Goal: Task Accomplishment & Management: Complete application form

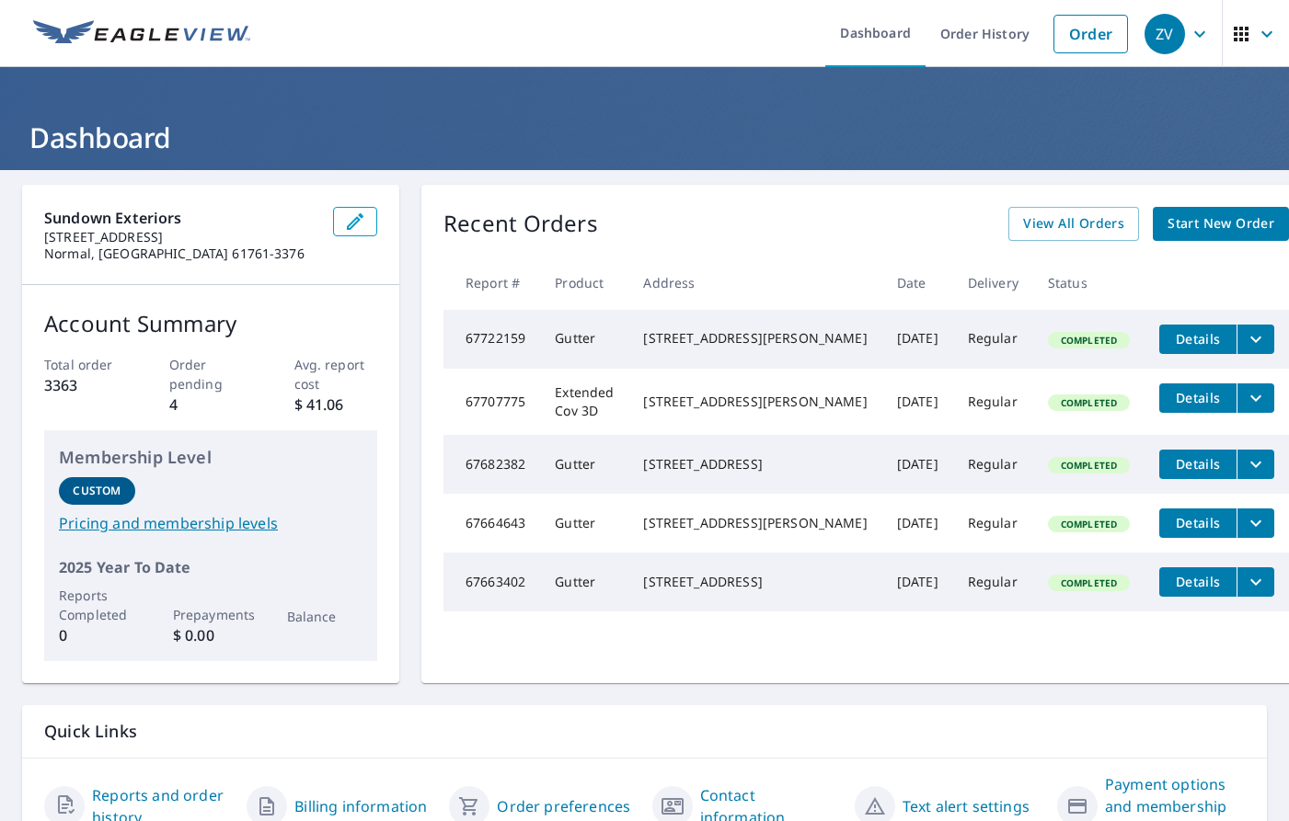
click at [1197, 229] on span "Start New Order" at bounding box center [1220, 223] width 107 height 23
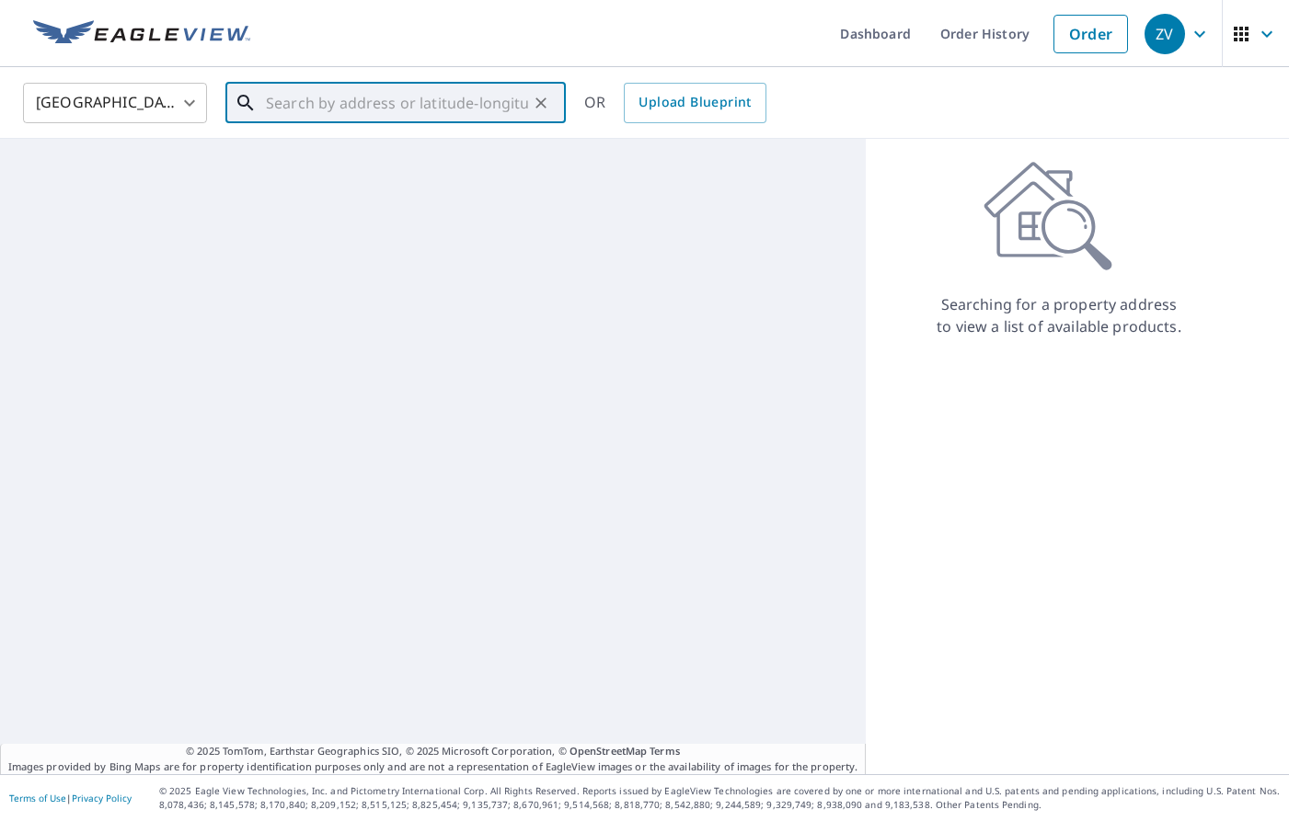
click at [430, 105] on input "text" at bounding box center [397, 103] width 262 height 52
paste input "[STREET_ADDRESS][PERSON_NAME]"
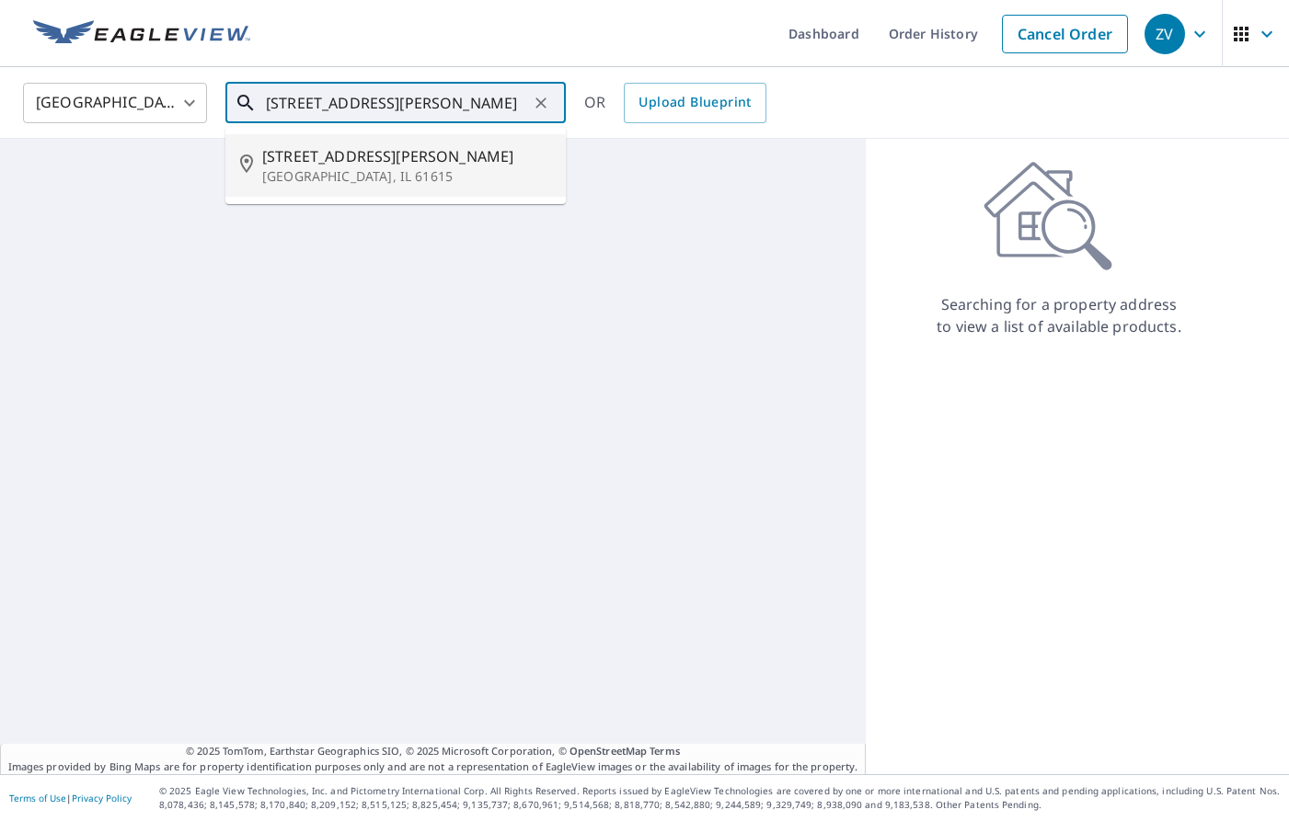
click at [410, 161] on span "[STREET_ADDRESS][PERSON_NAME]" at bounding box center [406, 156] width 289 height 22
type input "[STREET_ADDRESS][PERSON_NAME][PERSON_NAME]"
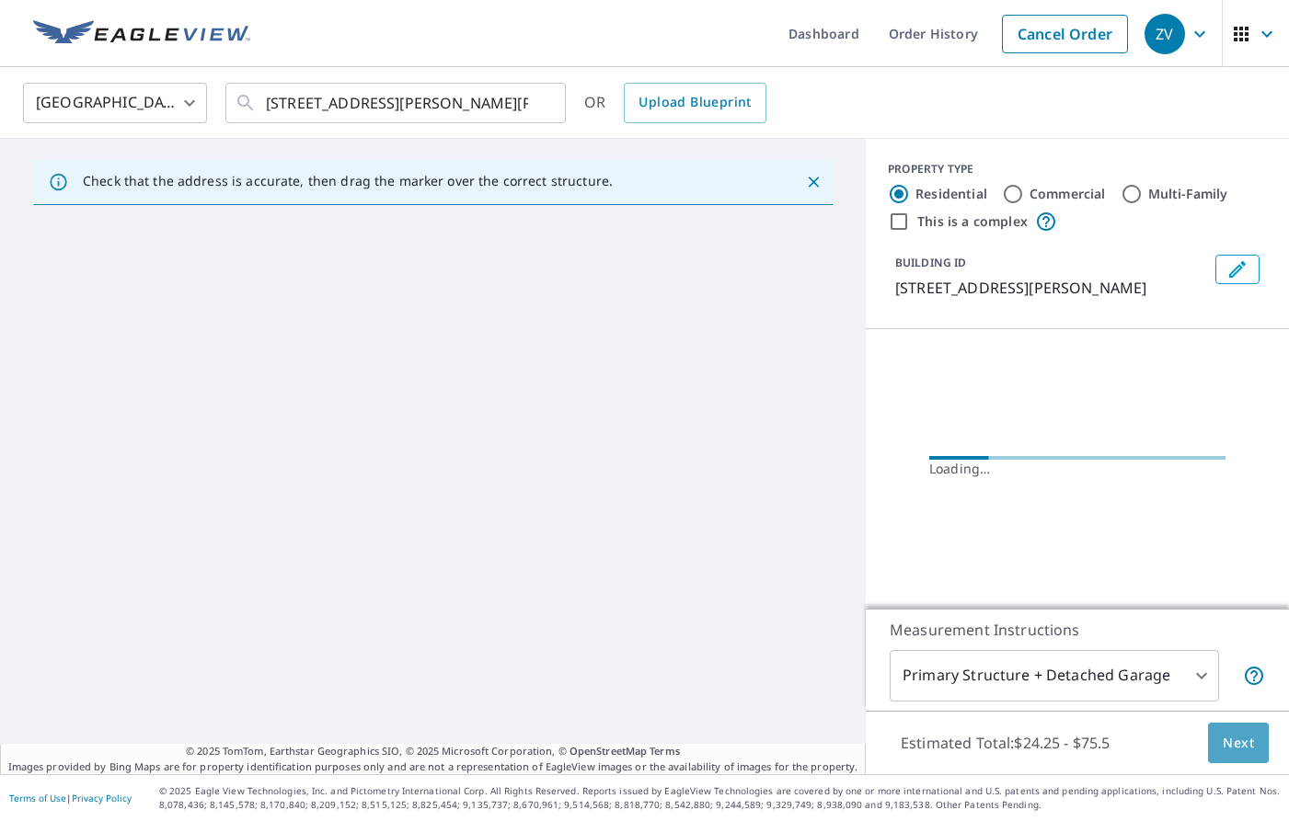
click at [1233, 740] on span "Next" at bounding box center [1237, 743] width 31 height 23
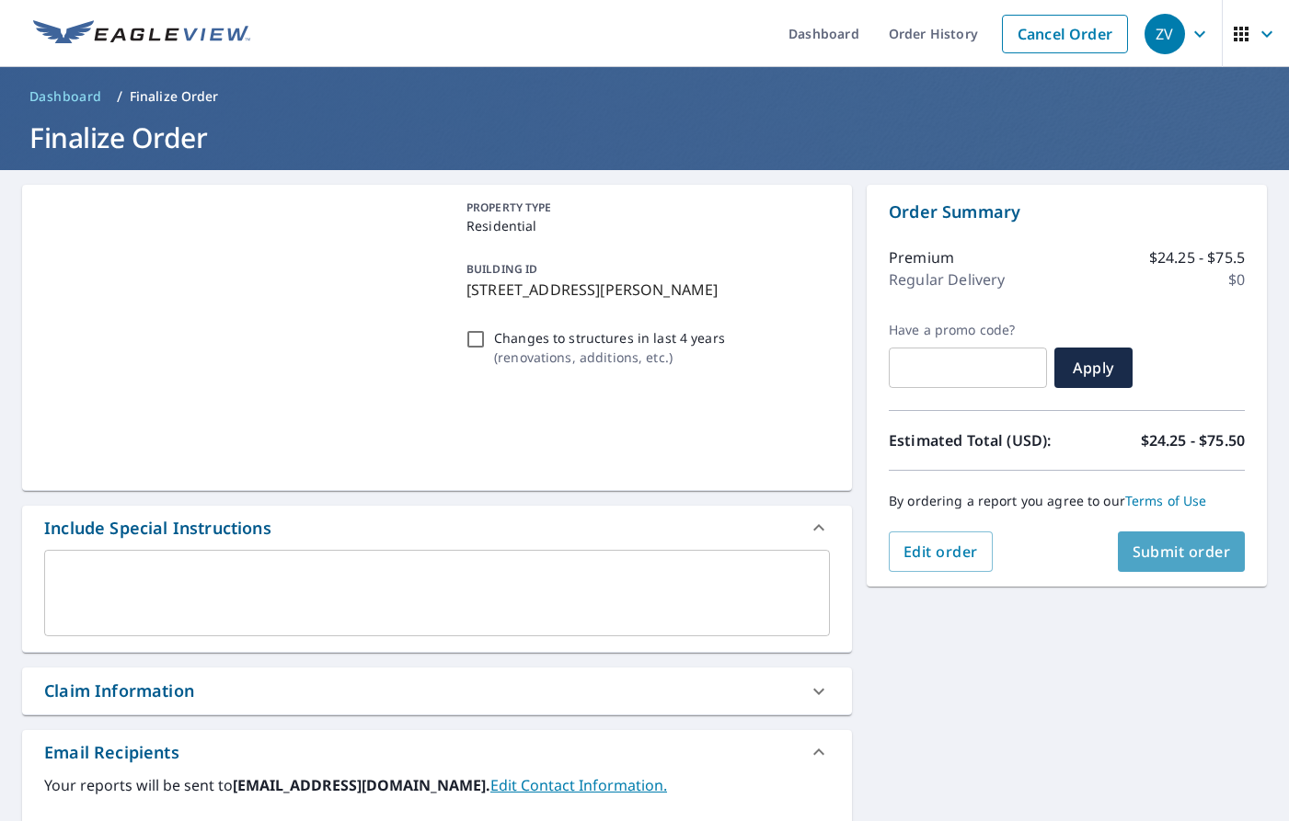
click at [1188, 559] on span "Submit order" at bounding box center [1181, 552] width 98 height 20
